Goal: Task Accomplishment & Management: Manage account settings

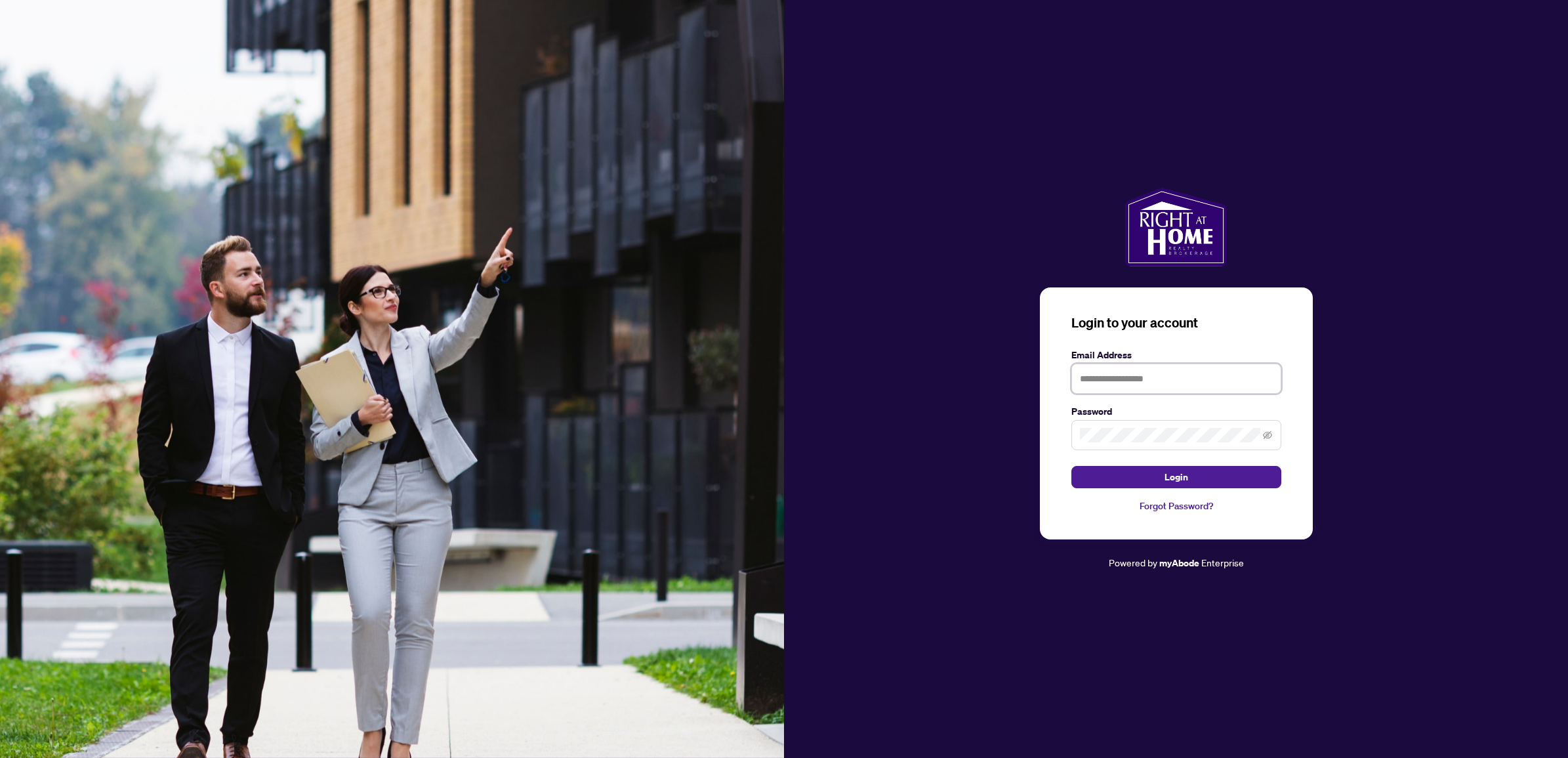
click at [1137, 381] on input "text" at bounding box center [1176, 379] width 210 height 30
type input "**********"
click at [1071, 466] on button "Login" at bounding box center [1176, 477] width 210 height 22
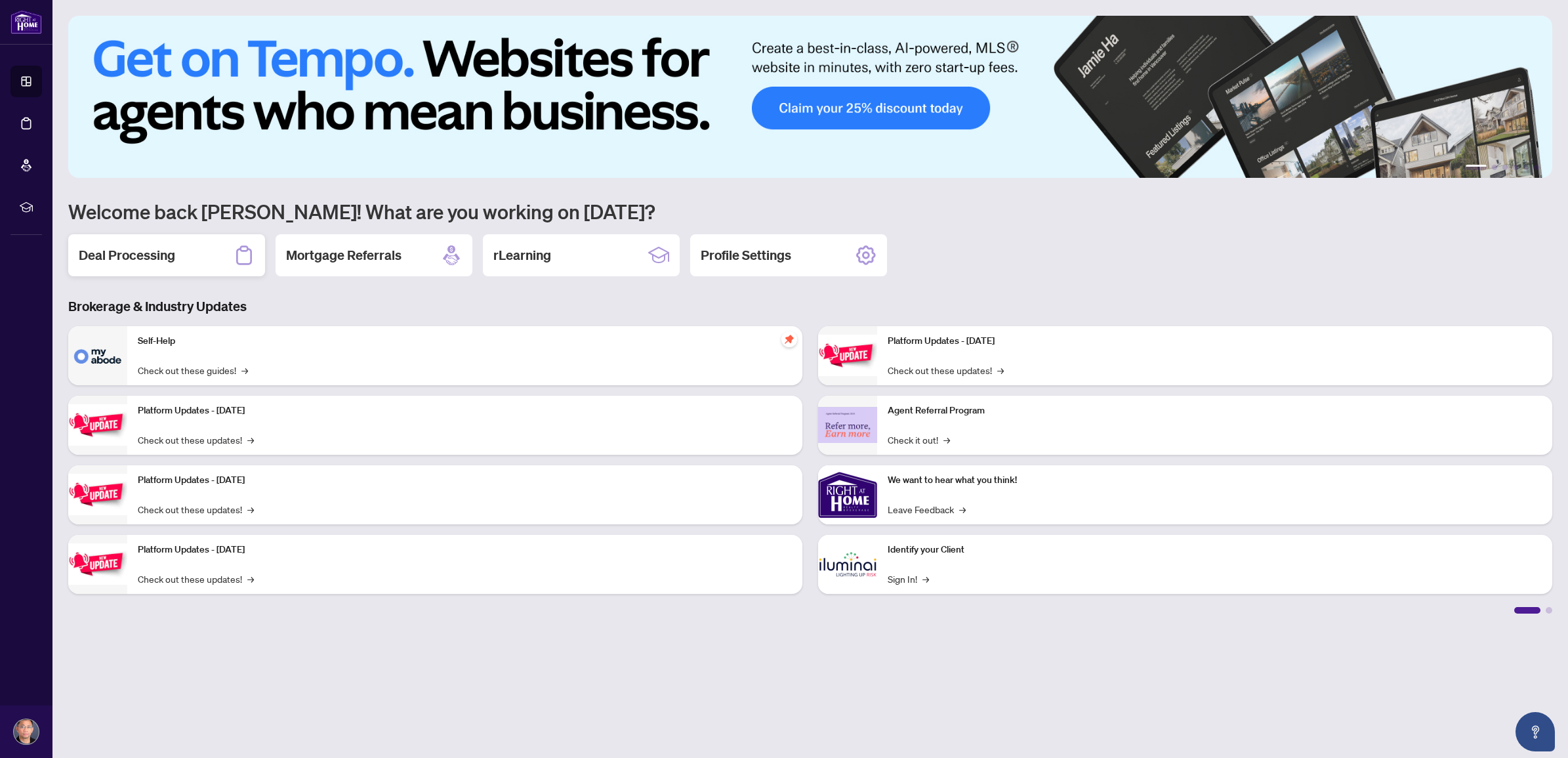
click at [99, 248] on h2 "Deal Processing" at bounding box center [127, 256] width 96 height 18
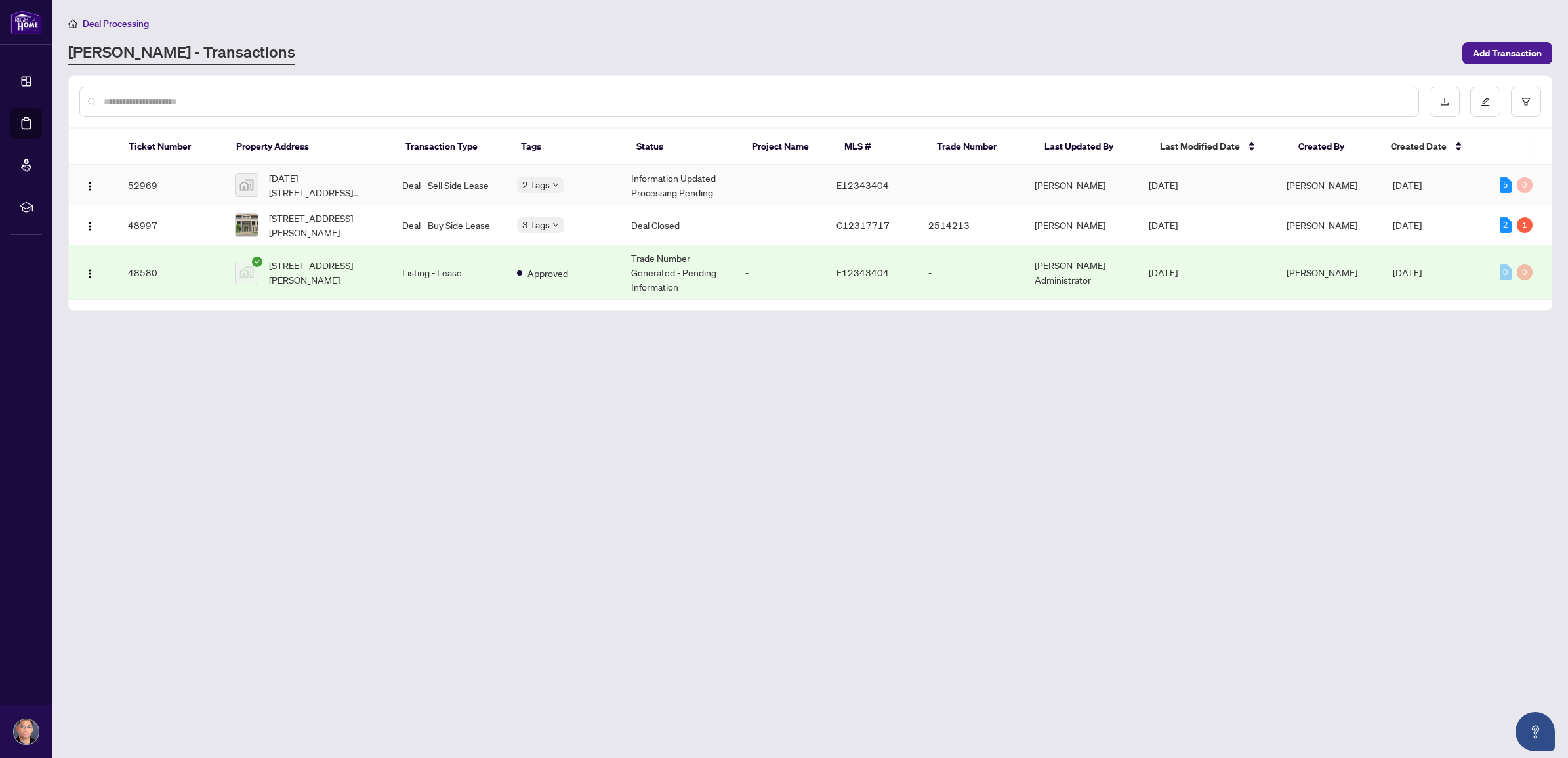
click at [130, 181] on td "52969" at bounding box center [171, 185] width 107 height 40
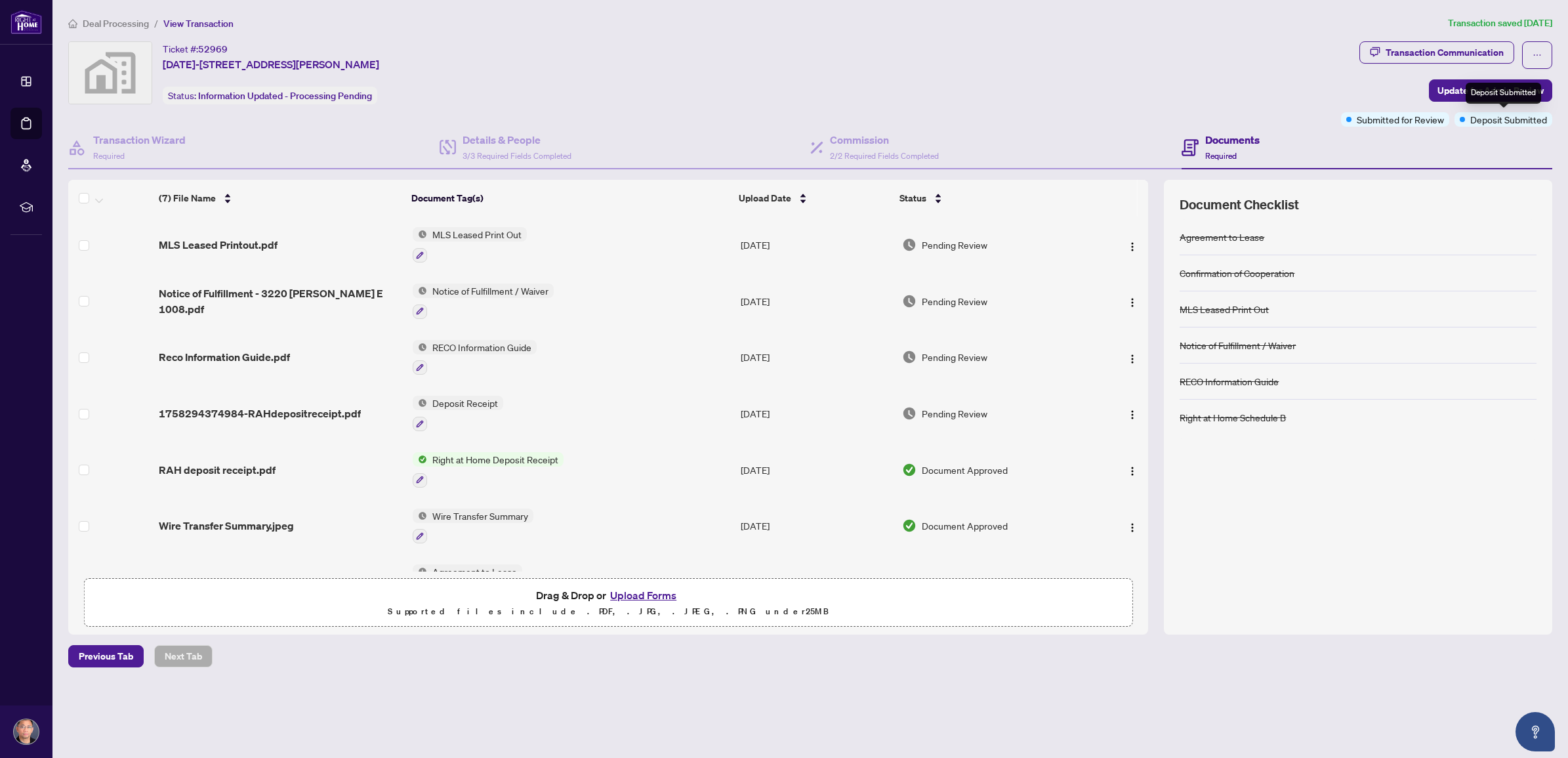
click at [1478, 88] on div "Deposit Submitted" at bounding box center [1503, 94] width 76 height 21
click at [1451, 88] on span "Update for Admin Review" at bounding box center [1490, 91] width 106 height 21
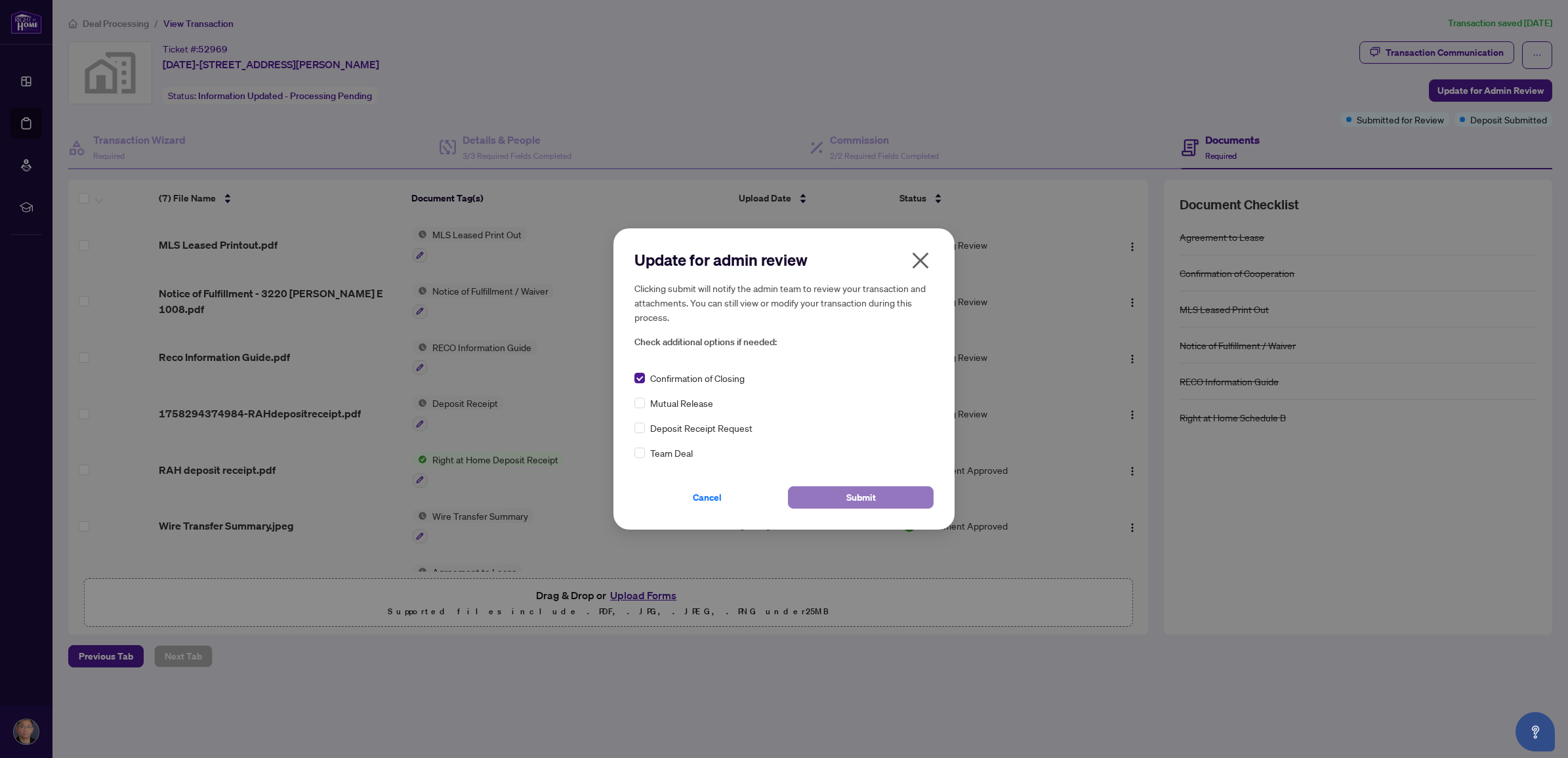
click at [863, 497] on span "Submit" at bounding box center [861, 497] width 30 height 21
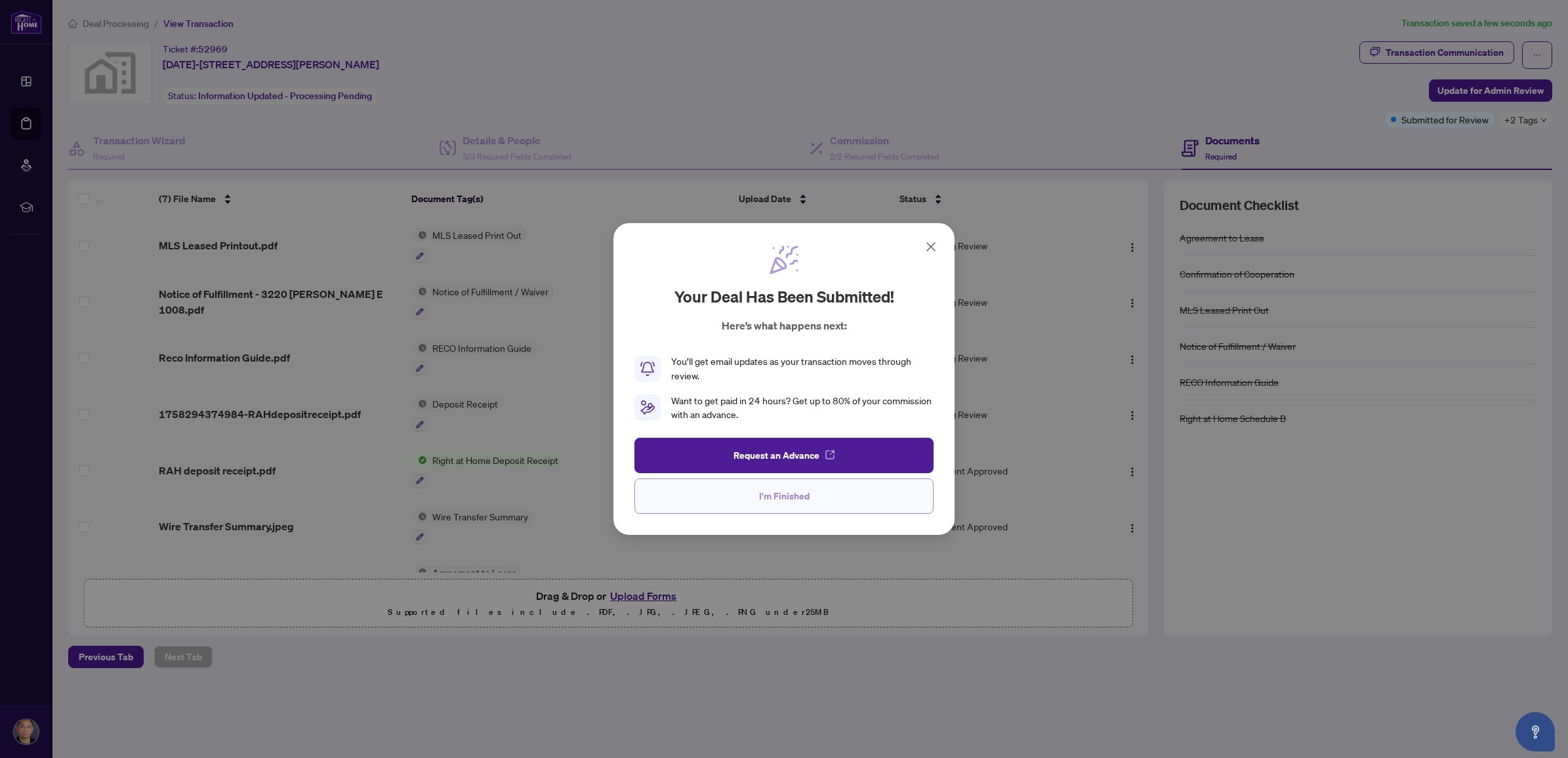
click at [811, 492] on button "I'm Finished" at bounding box center [784, 496] width 299 height 36
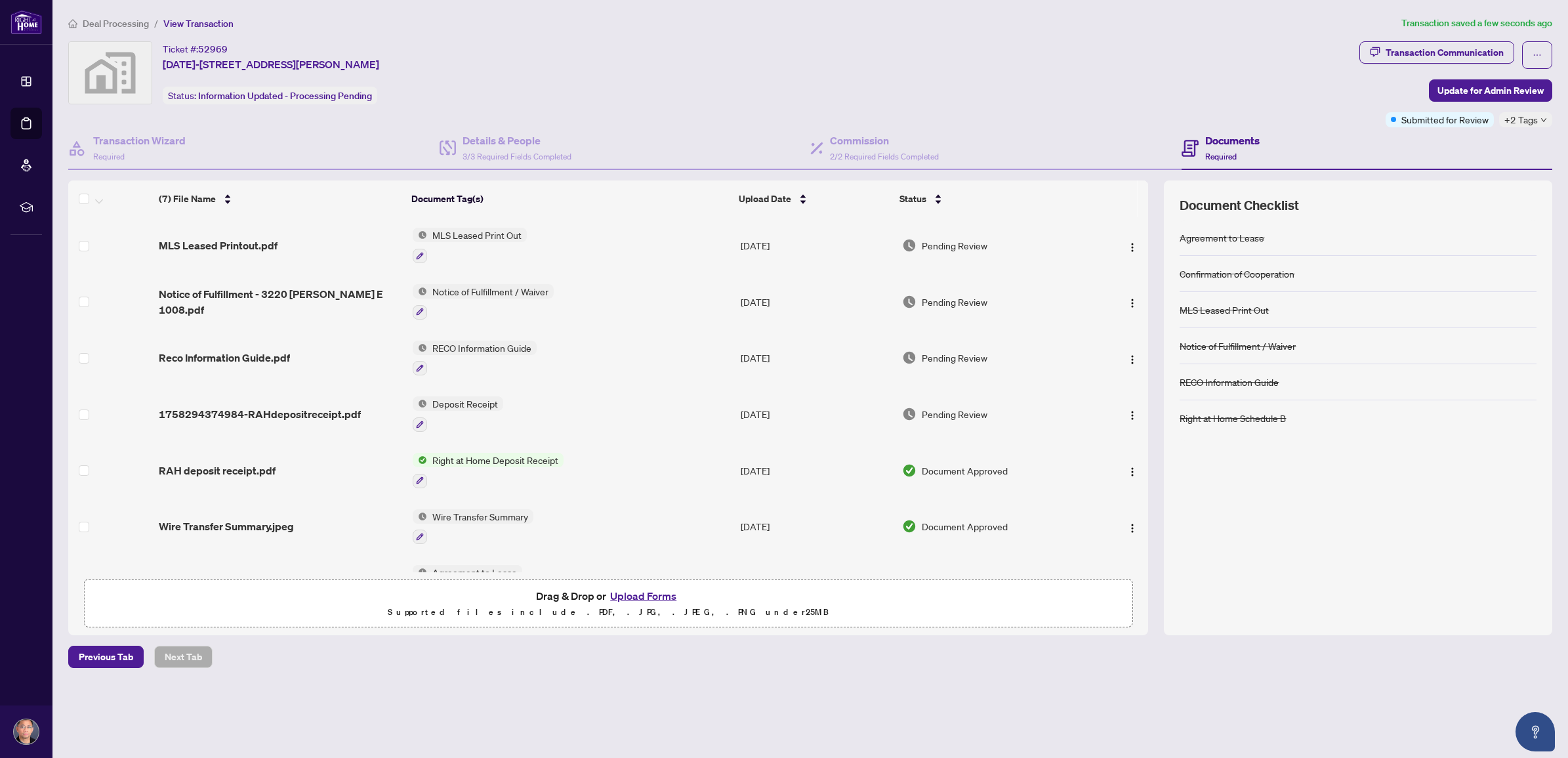
scroll to position [37, 0]
